Goal: Task Accomplishment & Management: Complete application form

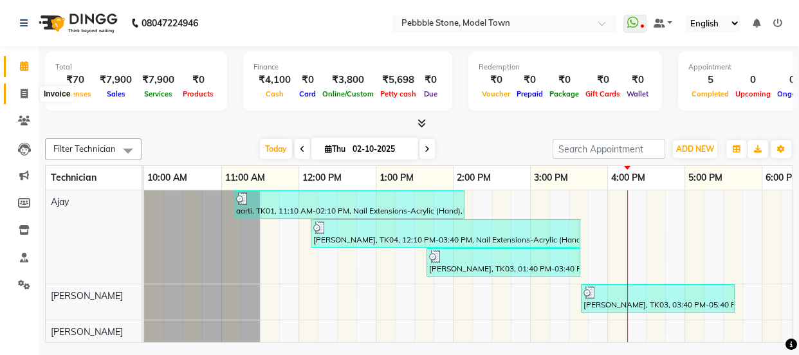
click at [21, 92] on icon at bounding box center [24, 94] width 7 height 10
select select "service"
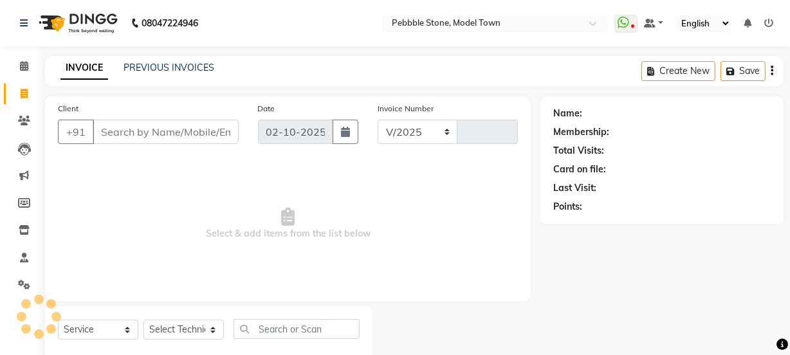
select select "8684"
type input "0317"
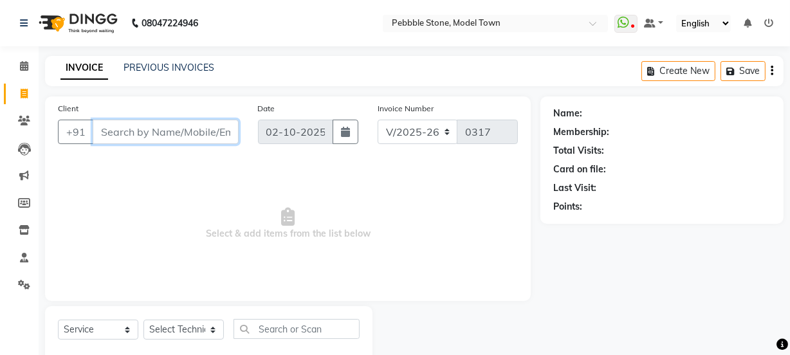
click at [116, 129] on input "Client" at bounding box center [166, 132] width 146 height 24
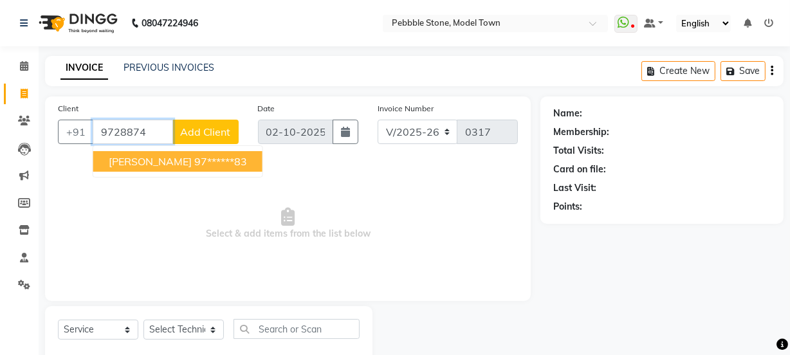
click at [194, 161] on ngb-highlight "97******83" at bounding box center [220, 161] width 53 height 13
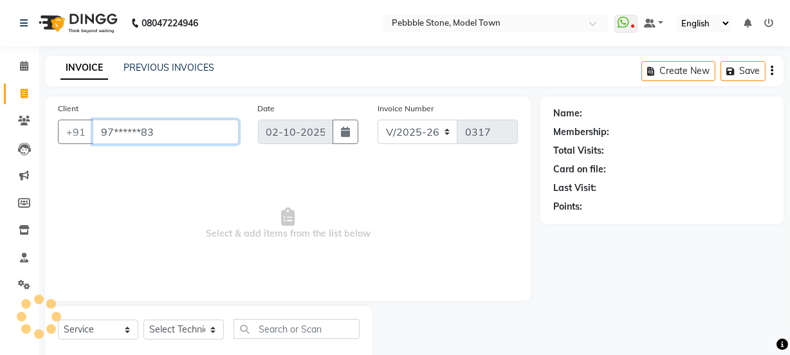
type input "97******83"
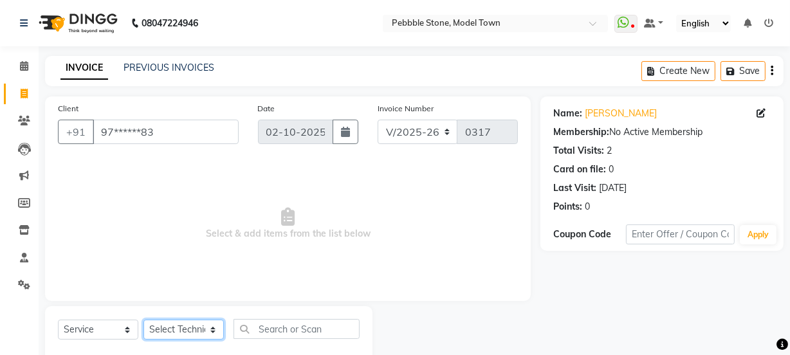
click at [177, 323] on select "Select Technician Ajay amit [PERSON_NAME] Manager [PERSON_NAME]" at bounding box center [183, 330] width 80 height 20
click at [143, 320] on select "Select Technician Ajay amit [PERSON_NAME] Manager [PERSON_NAME]" at bounding box center [183, 330] width 80 height 20
click at [183, 331] on select "Select Technician Ajay amit [PERSON_NAME] Manager [PERSON_NAME]" at bounding box center [183, 330] width 80 height 20
select select "90515"
click at [143, 320] on select "Select Technician Ajay amit [PERSON_NAME] Manager [PERSON_NAME]" at bounding box center [183, 330] width 80 height 20
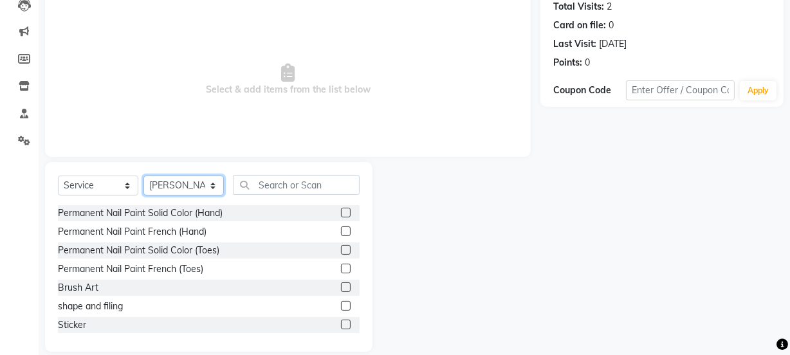
scroll to position [161, 0]
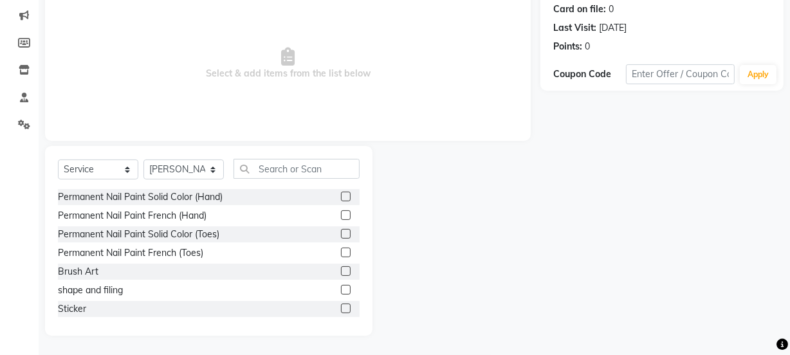
click at [341, 195] on label at bounding box center [346, 197] width 10 height 10
click at [341, 195] on input "checkbox" at bounding box center [345, 197] width 8 height 8
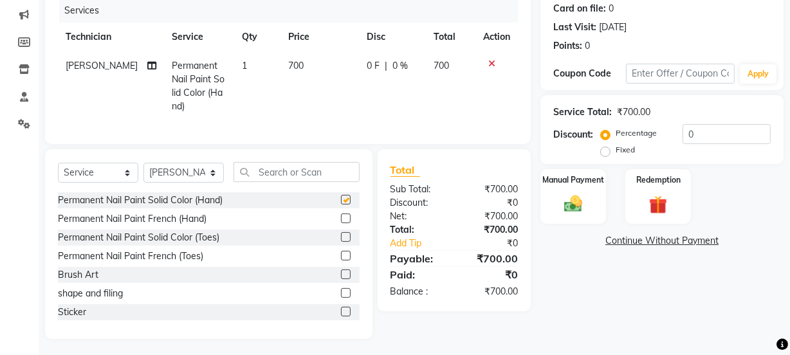
checkbox input "false"
click at [270, 180] on input "text" at bounding box center [297, 172] width 126 height 20
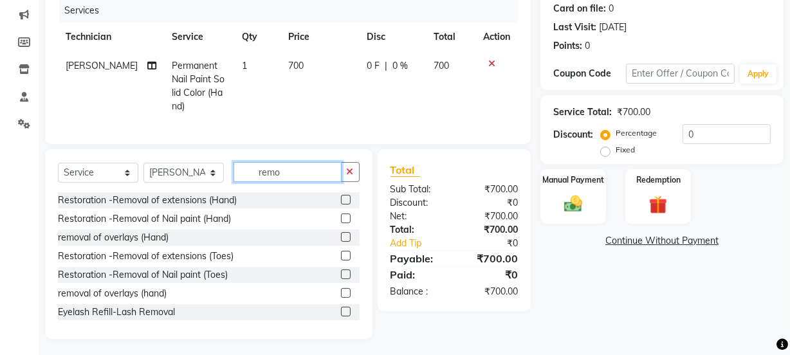
type input "remo"
click at [341, 223] on label at bounding box center [346, 219] width 10 height 10
click at [341, 223] on input "checkbox" at bounding box center [345, 219] width 8 height 8
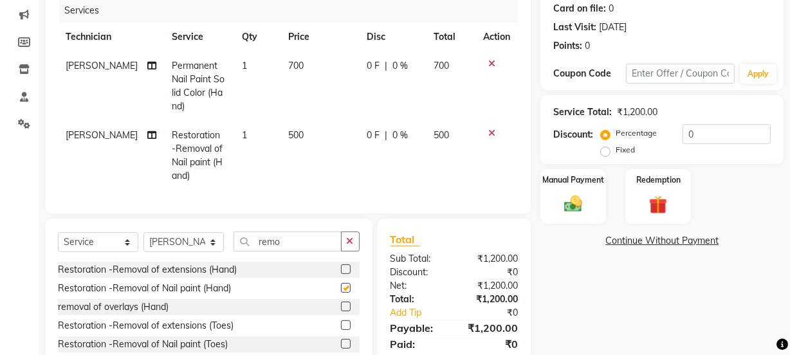
checkbox input "false"
click at [367, 133] on span "0 F" at bounding box center [373, 136] width 13 height 14
select select "90515"
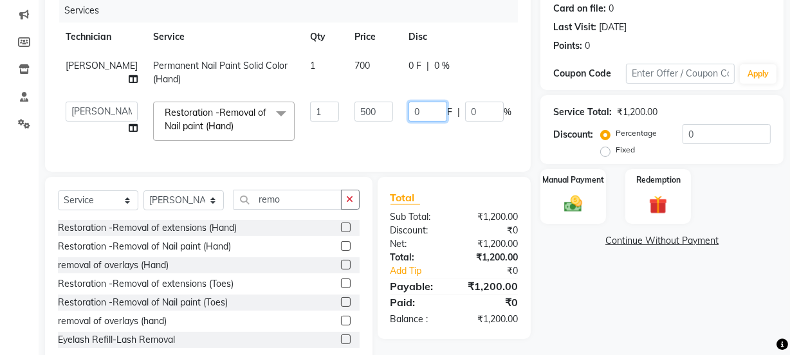
click at [409, 116] on input "0" at bounding box center [428, 112] width 39 height 20
type input "0200"
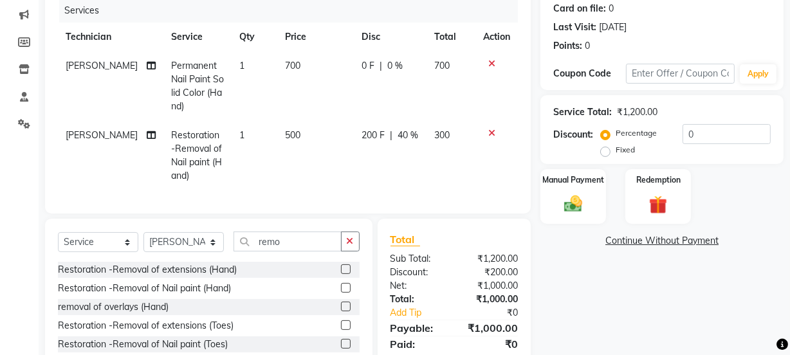
click at [386, 136] on td "200 F | 40 %" at bounding box center [390, 155] width 73 height 69
select select "90515"
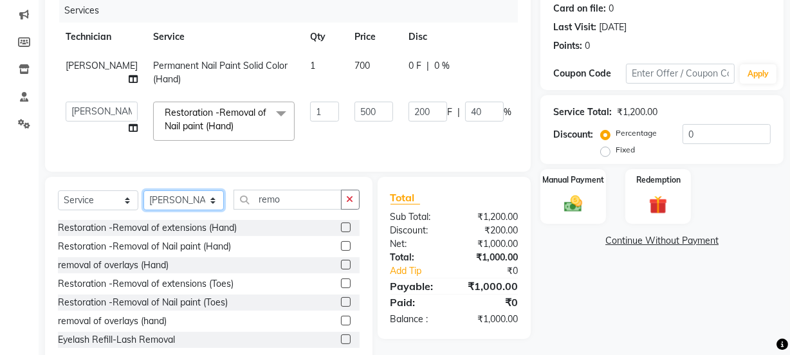
click at [210, 210] on select "Select Technician Ajay amit [PERSON_NAME] Manager [PERSON_NAME]" at bounding box center [183, 200] width 80 height 20
select select "87632"
click at [143, 199] on select "Select Technician Ajay amit [PERSON_NAME] Manager [PERSON_NAME]" at bounding box center [183, 200] width 80 height 20
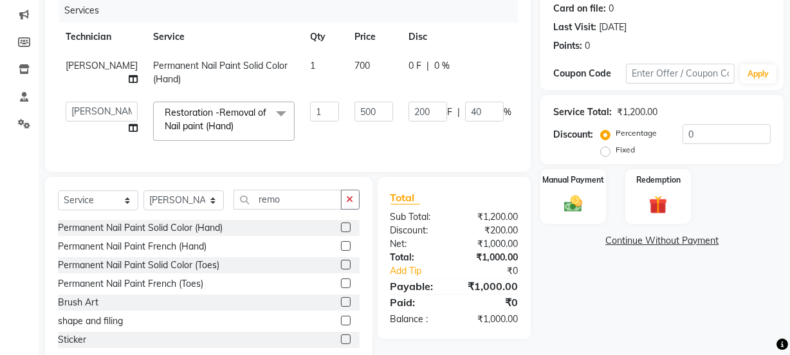
click at [341, 270] on label at bounding box center [346, 265] width 10 height 10
click at [341, 270] on input "checkbox" at bounding box center [345, 265] width 8 height 8
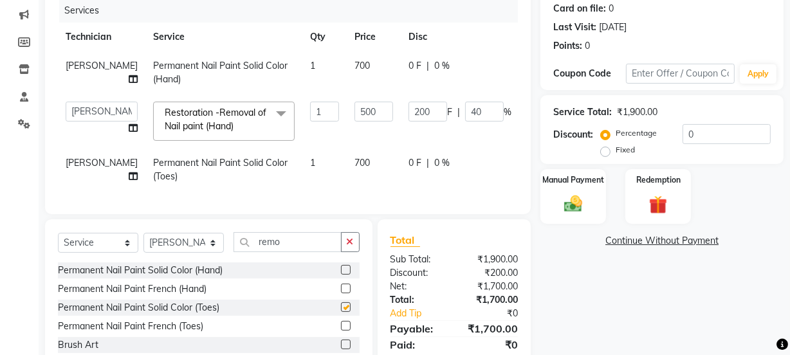
checkbox input "false"
click at [566, 201] on img at bounding box center [573, 204] width 31 height 22
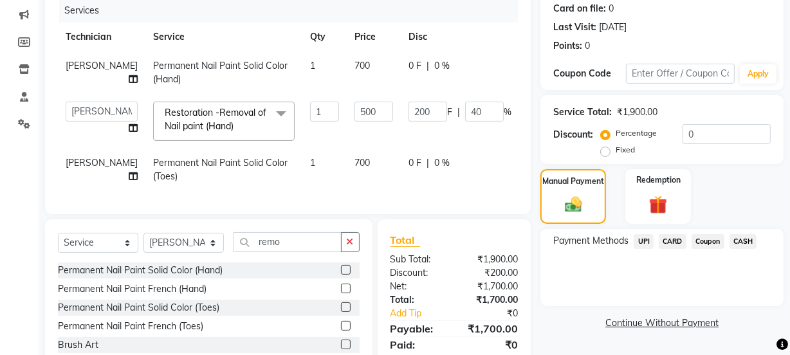
click at [744, 239] on span "CASH" at bounding box center [744, 241] width 28 height 15
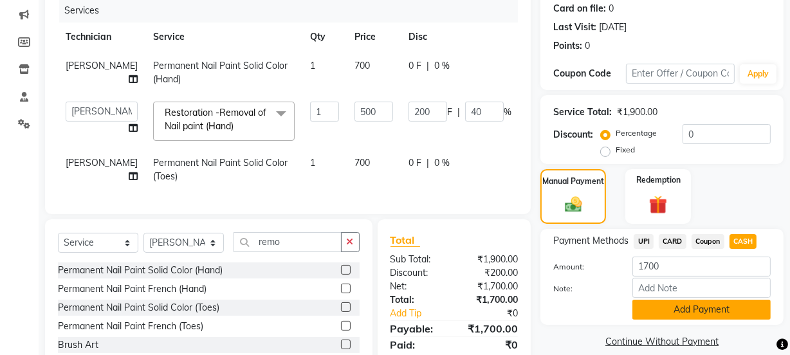
click at [698, 309] on button "Add Payment" at bounding box center [701, 310] width 138 height 20
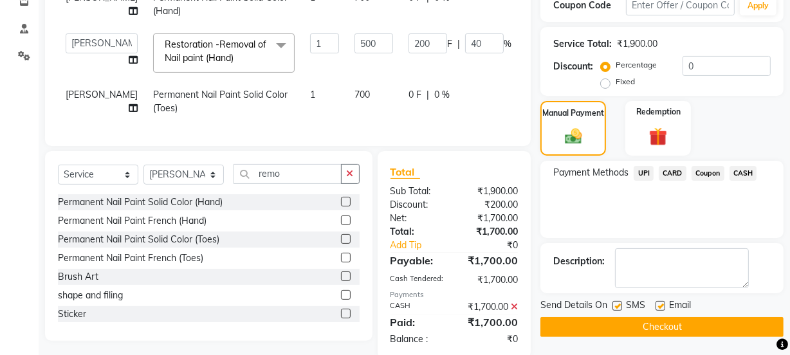
scroll to position [261, 0]
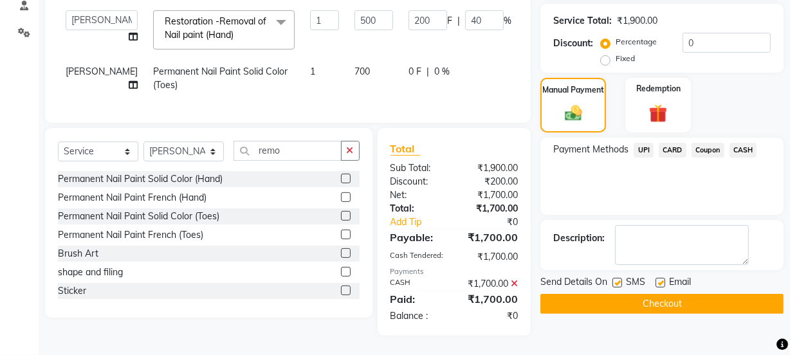
click at [648, 294] on button "Checkout" at bounding box center [661, 304] width 243 height 20
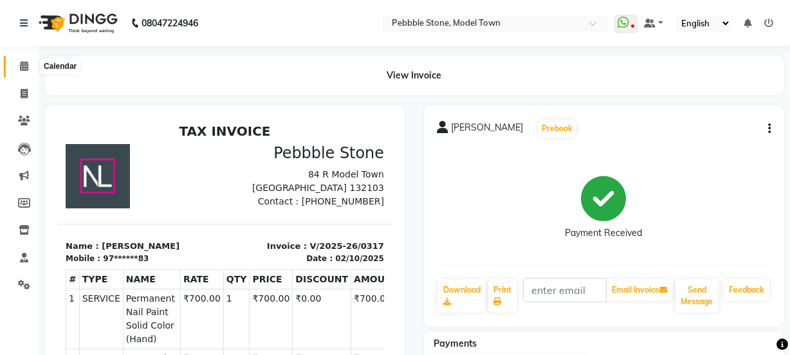
click at [21, 66] on icon at bounding box center [24, 66] width 8 height 10
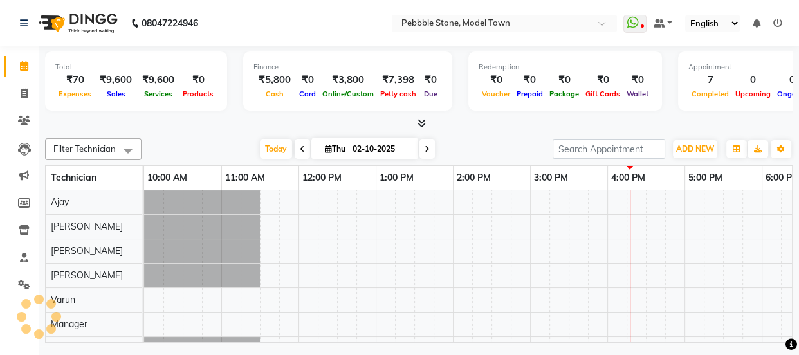
scroll to position [0, 201]
